Goal: Task Accomplishment & Management: Use online tool/utility

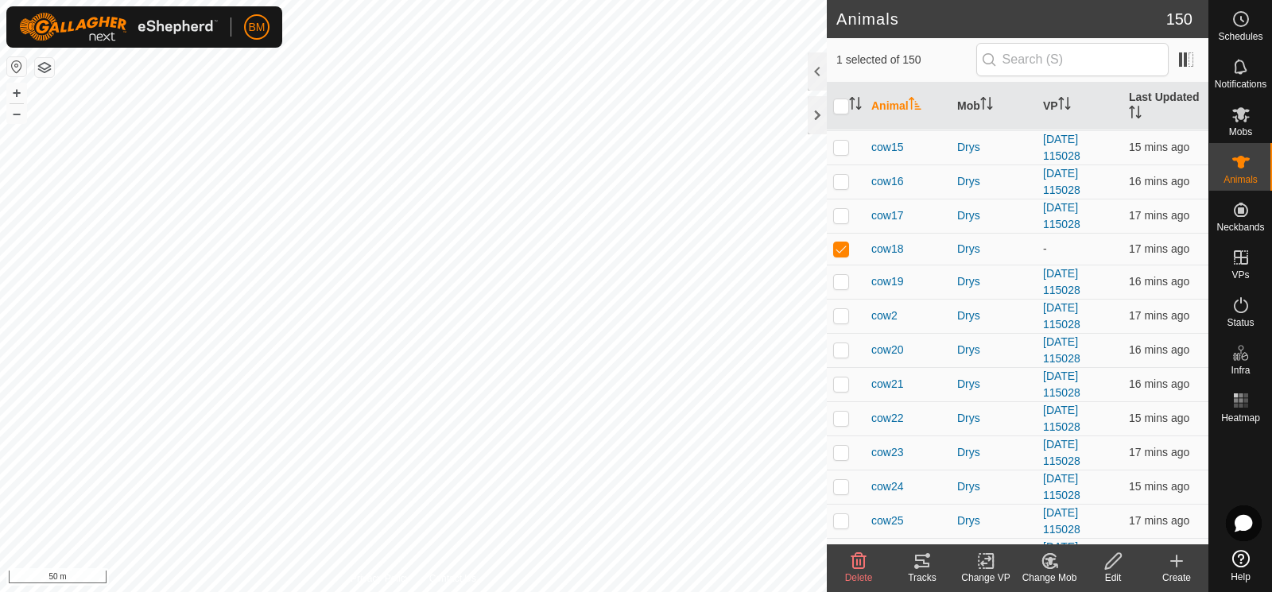
scroll to position [411, 0]
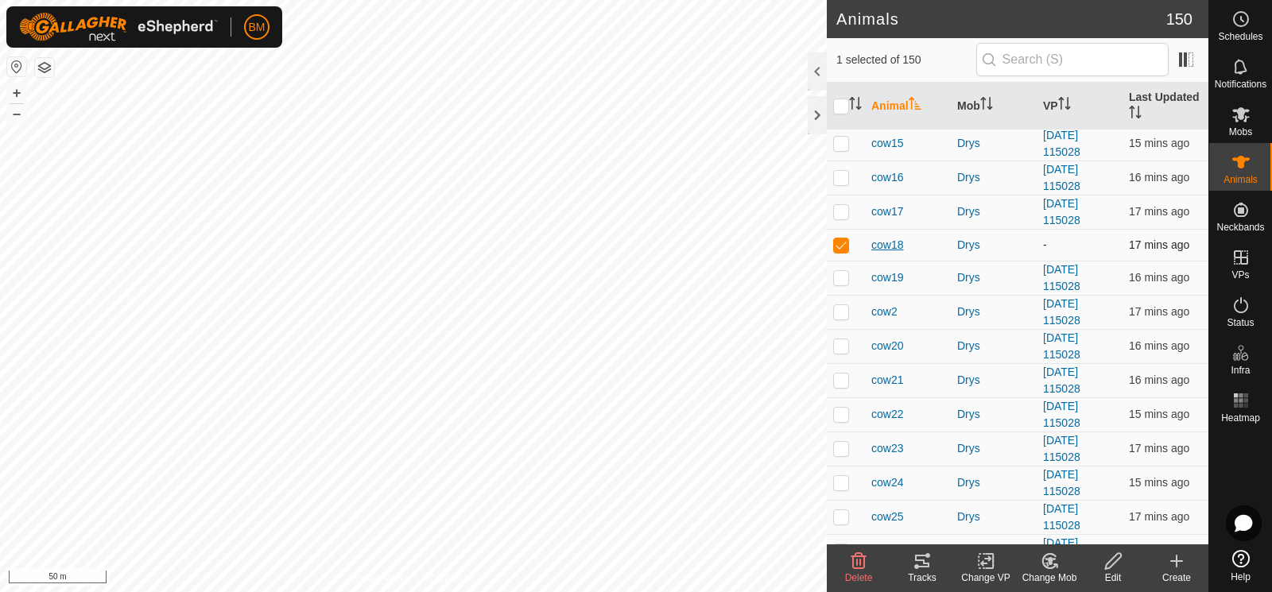
click at [892, 237] on span "cow18" at bounding box center [887, 245] width 32 height 17
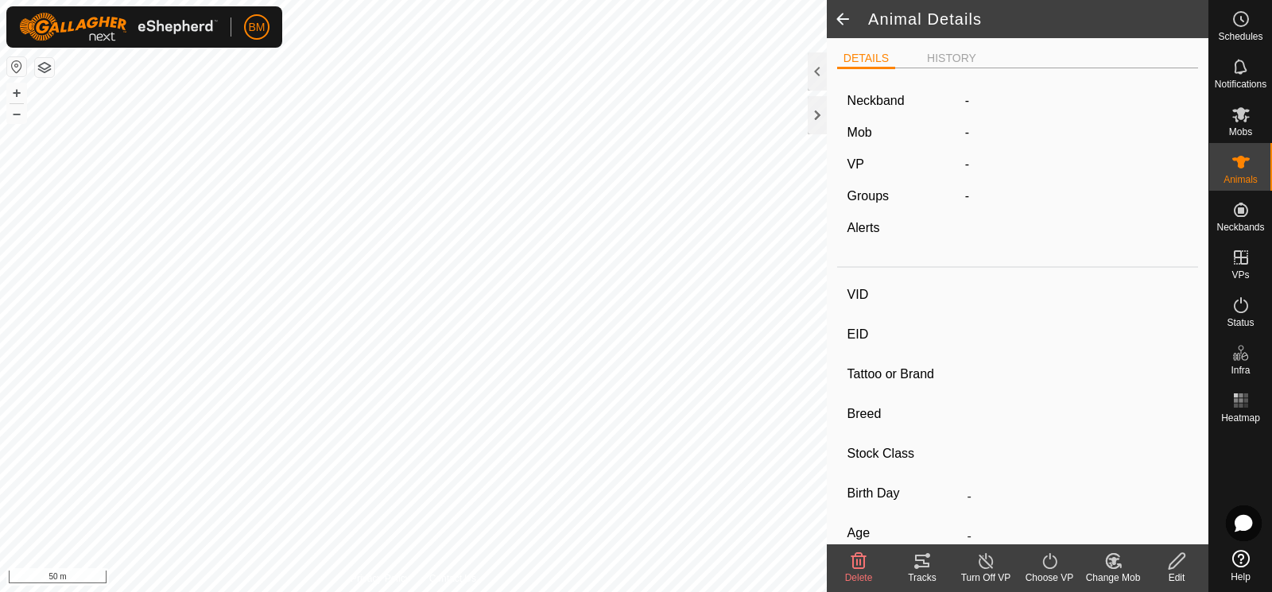
type input "cow18"
type input "-"
type input "Hereford"
type input "-"
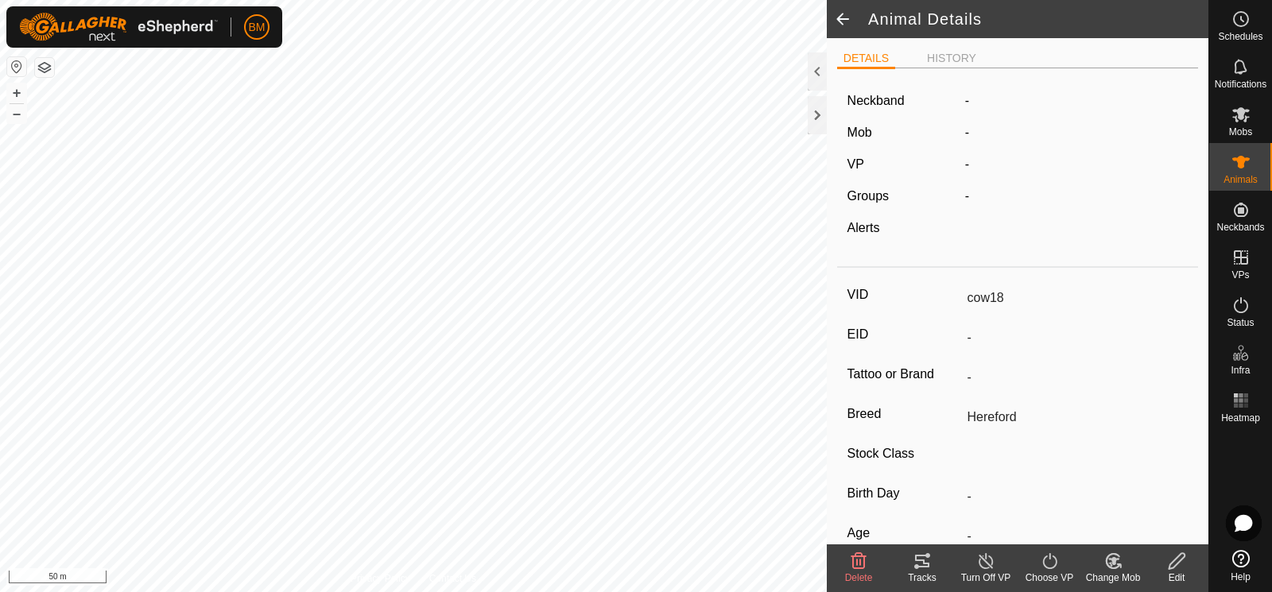
type input "0 kg"
type input "-"
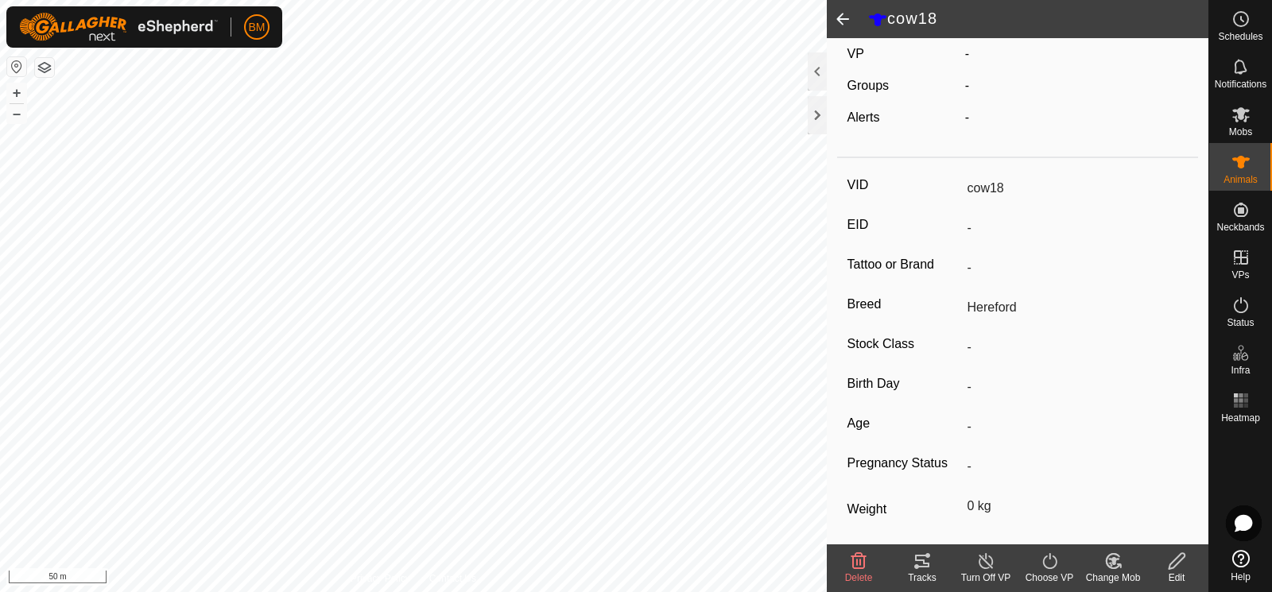
scroll to position [184, 0]
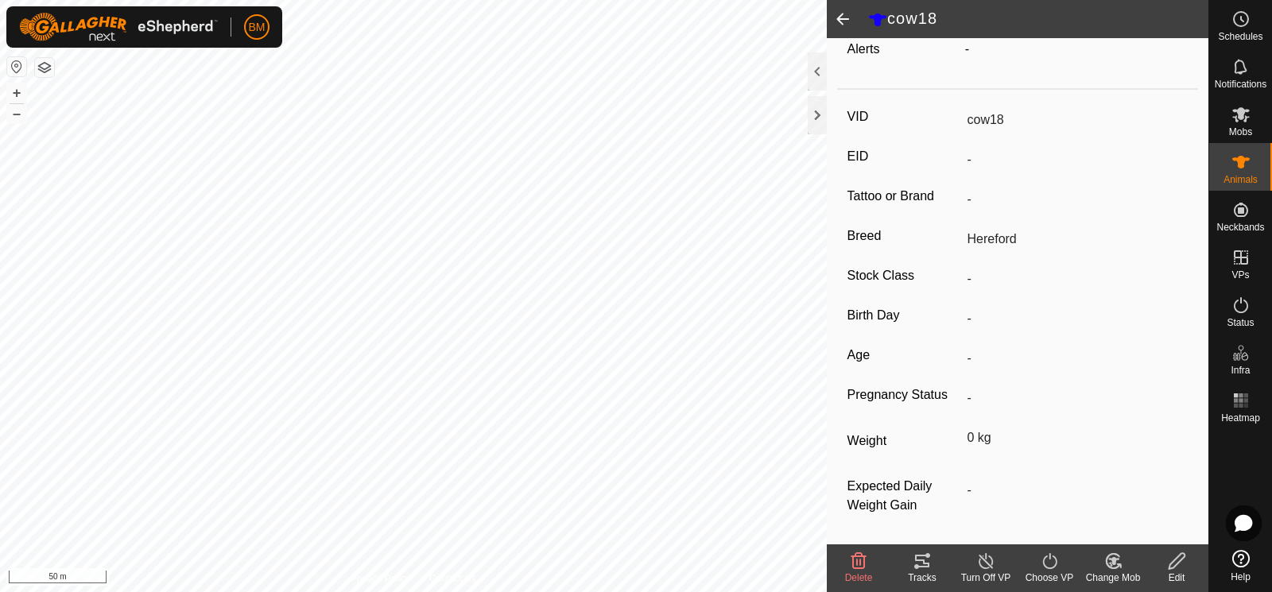
click at [1051, 560] on icon at bounding box center [1050, 561] width 20 height 19
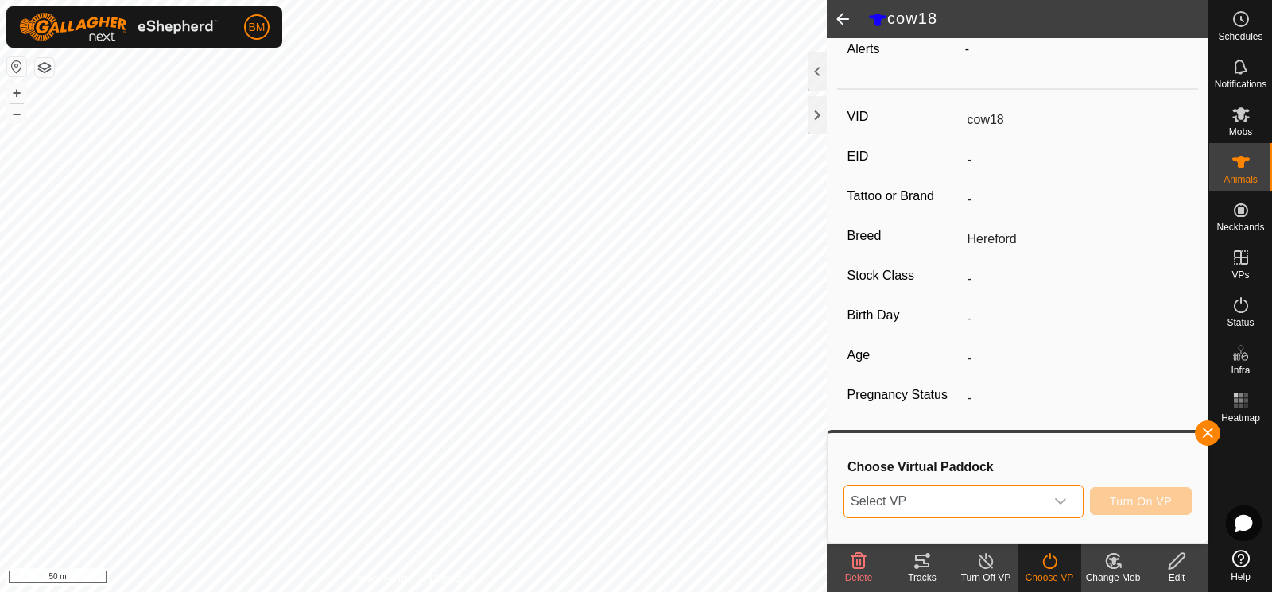
click at [1021, 512] on span "Select VP" at bounding box center [944, 502] width 200 height 32
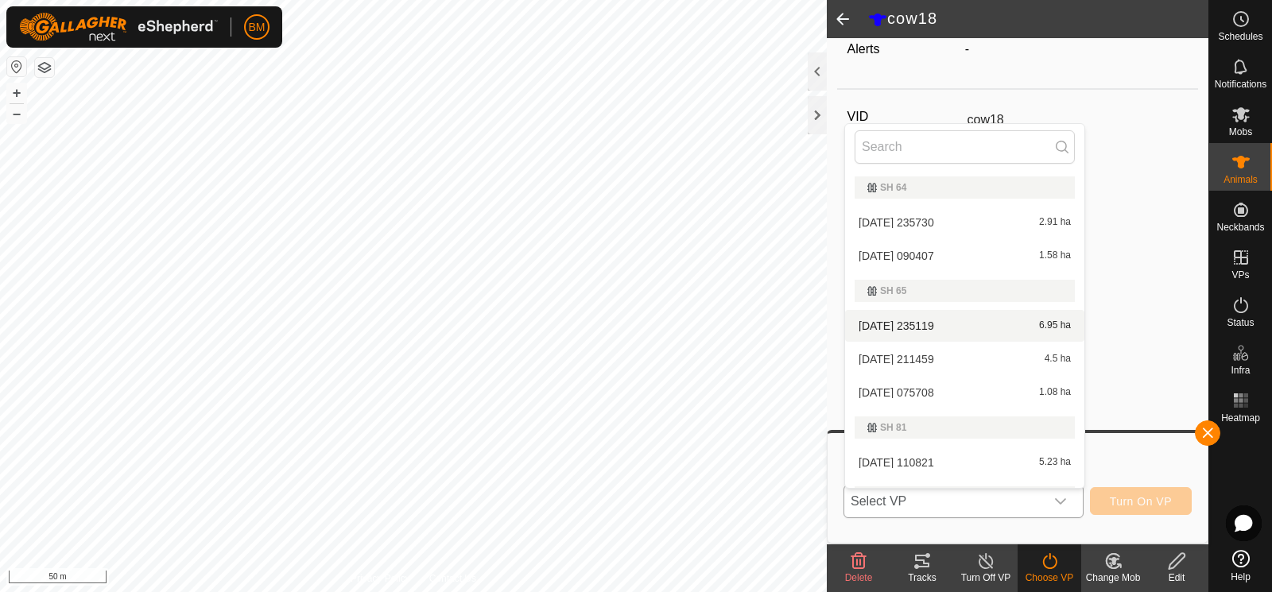
scroll to position [93, 0]
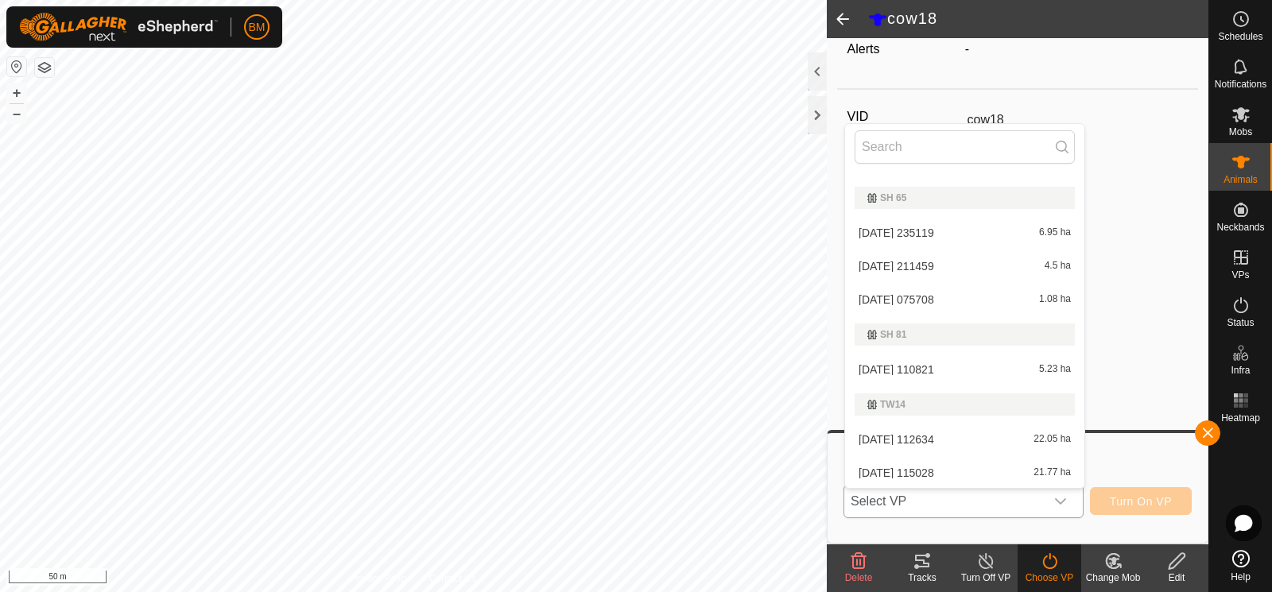
click at [951, 475] on li "[DATE] 115028 21.77 ha" at bounding box center [964, 473] width 239 height 32
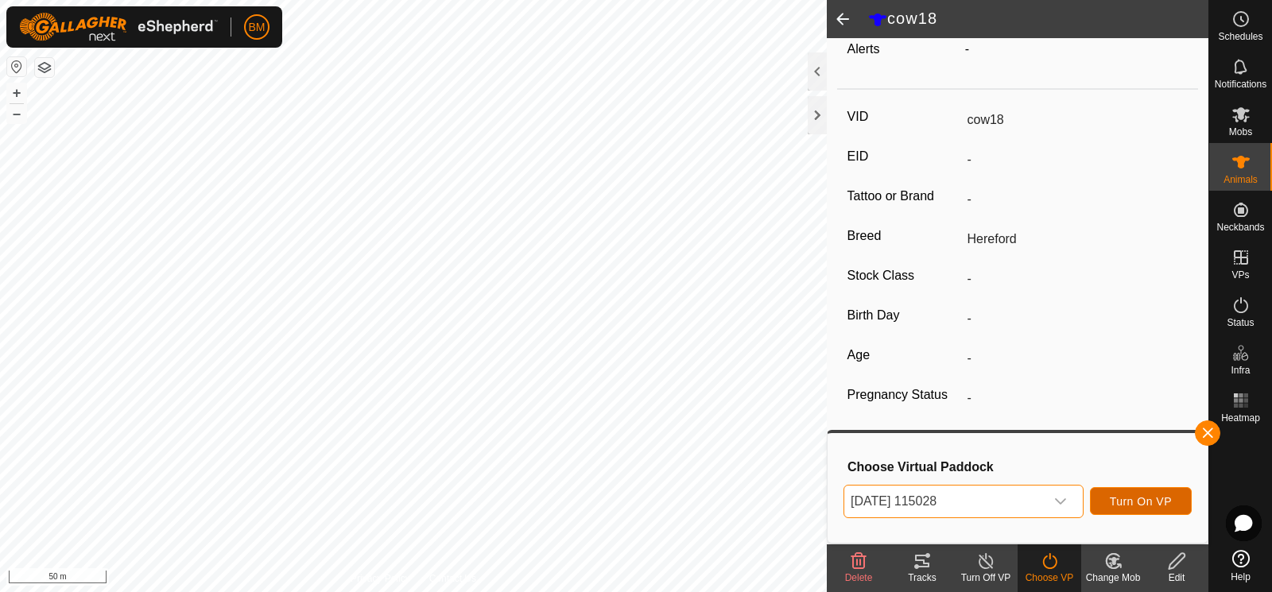
click at [1115, 504] on span "Turn On VP" at bounding box center [1141, 501] width 62 height 13
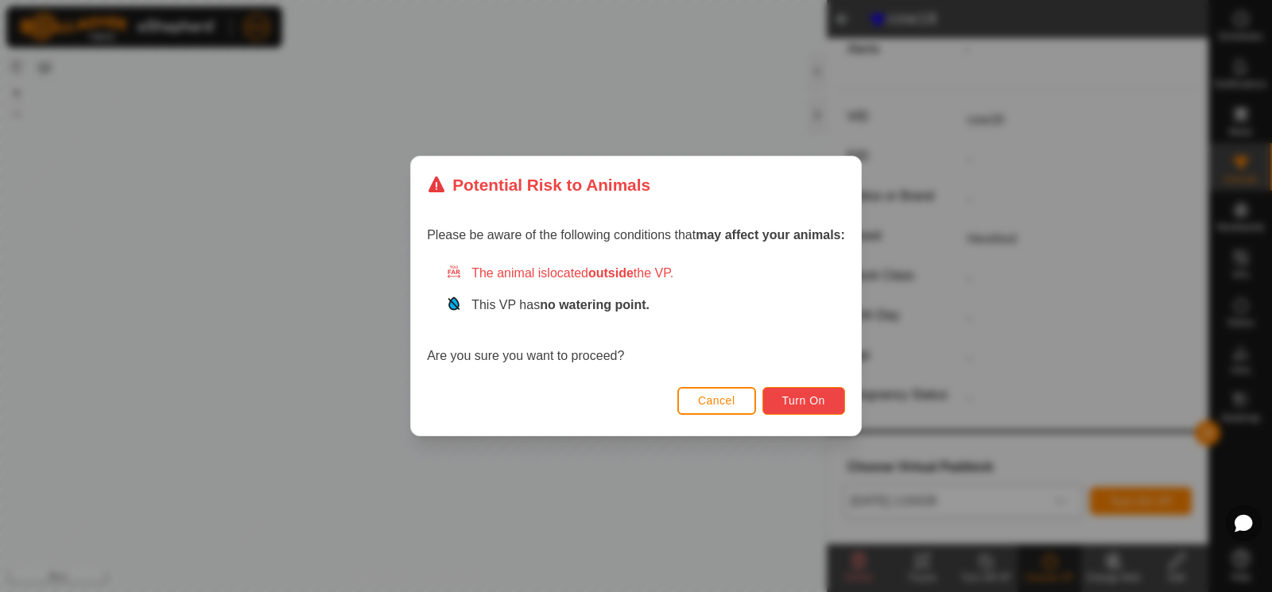
click at [827, 398] on button "Turn On" at bounding box center [803, 401] width 83 height 28
